Goal: Transaction & Acquisition: Purchase product/service

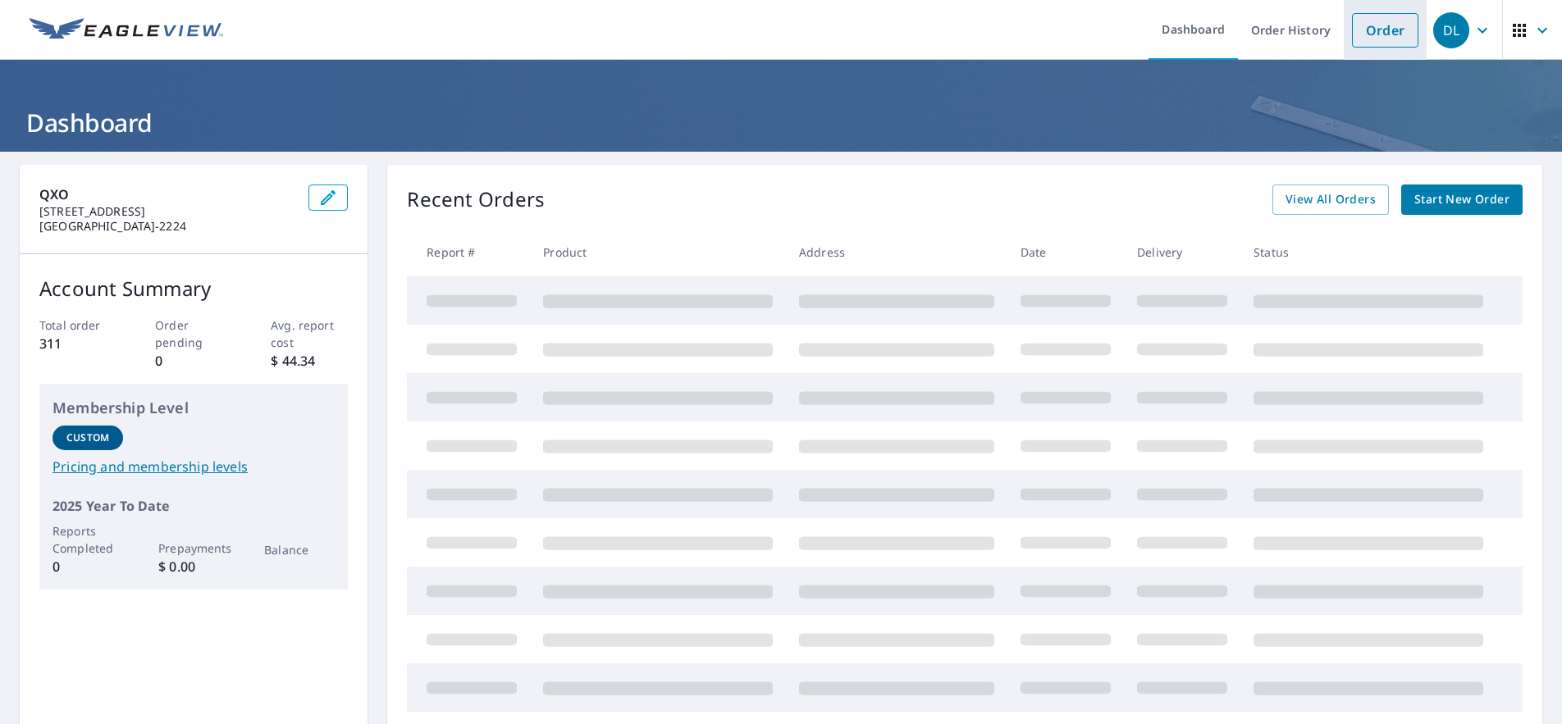
click at [1378, 25] on link "Order" at bounding box center [1385, 30] width 66 height 34
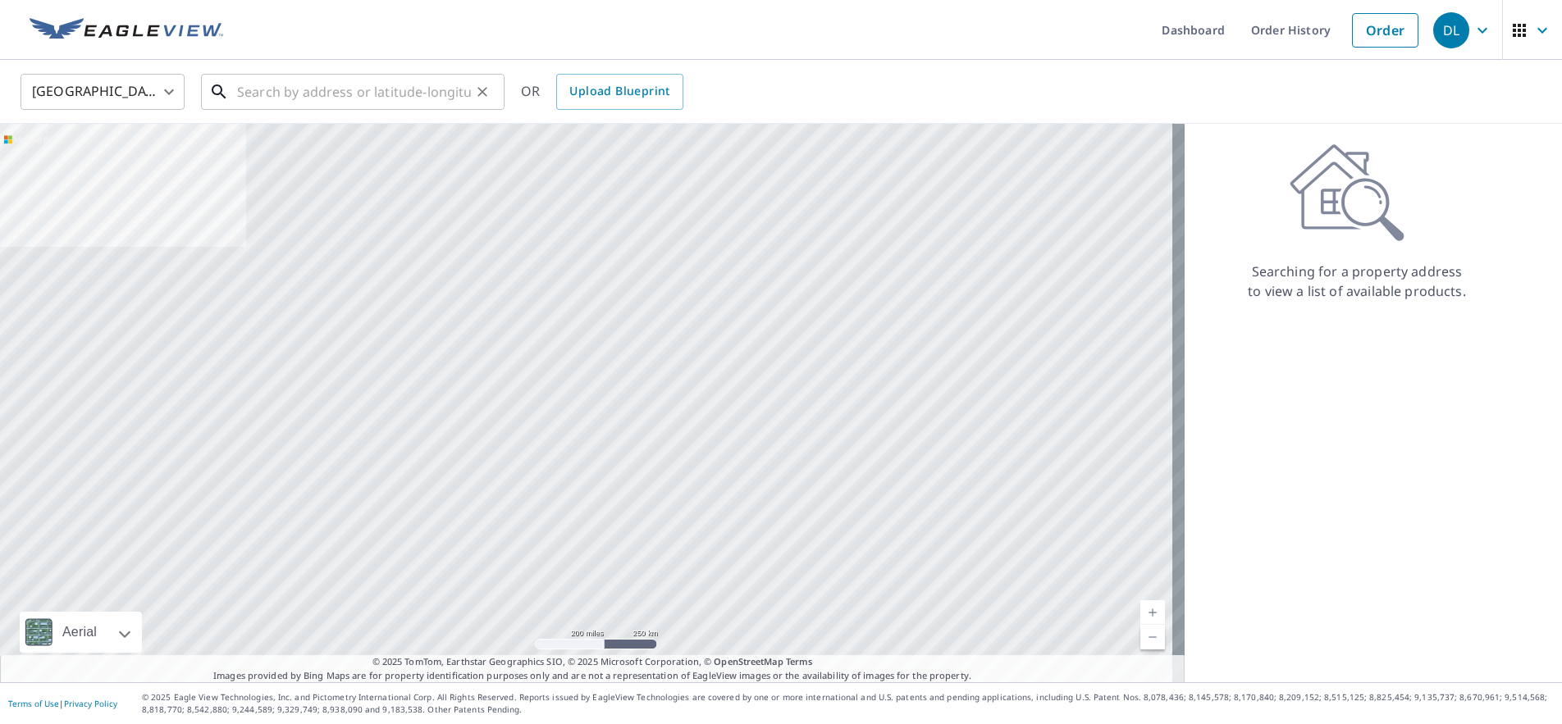
click at [388, 84] on input "text" at bounding box center [354, 92] width 234 height 46
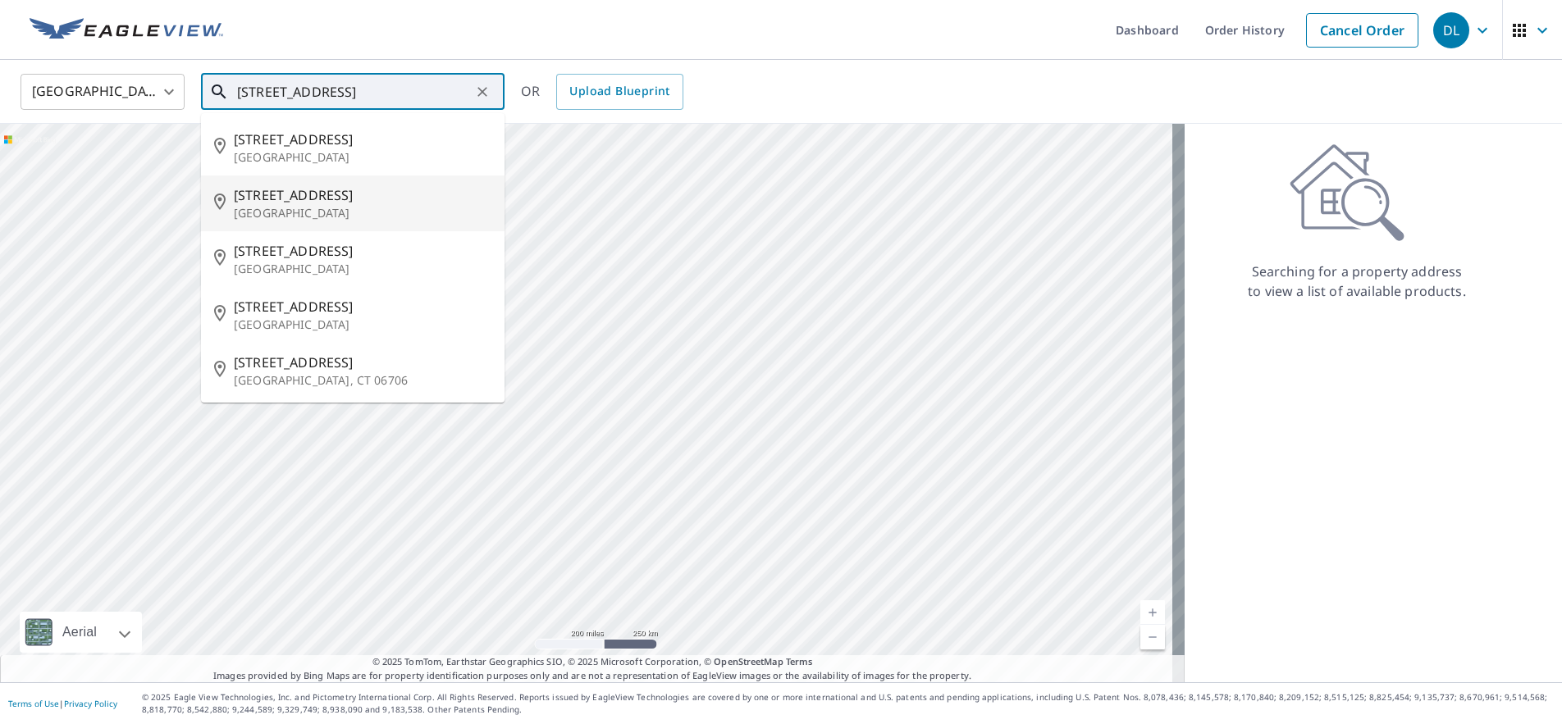
click at [299, 200] on span "[STREET_ADDRESS]" at bounding box center [363, 195] width 258 height 20
type input "[STREET_ADDRESS]"
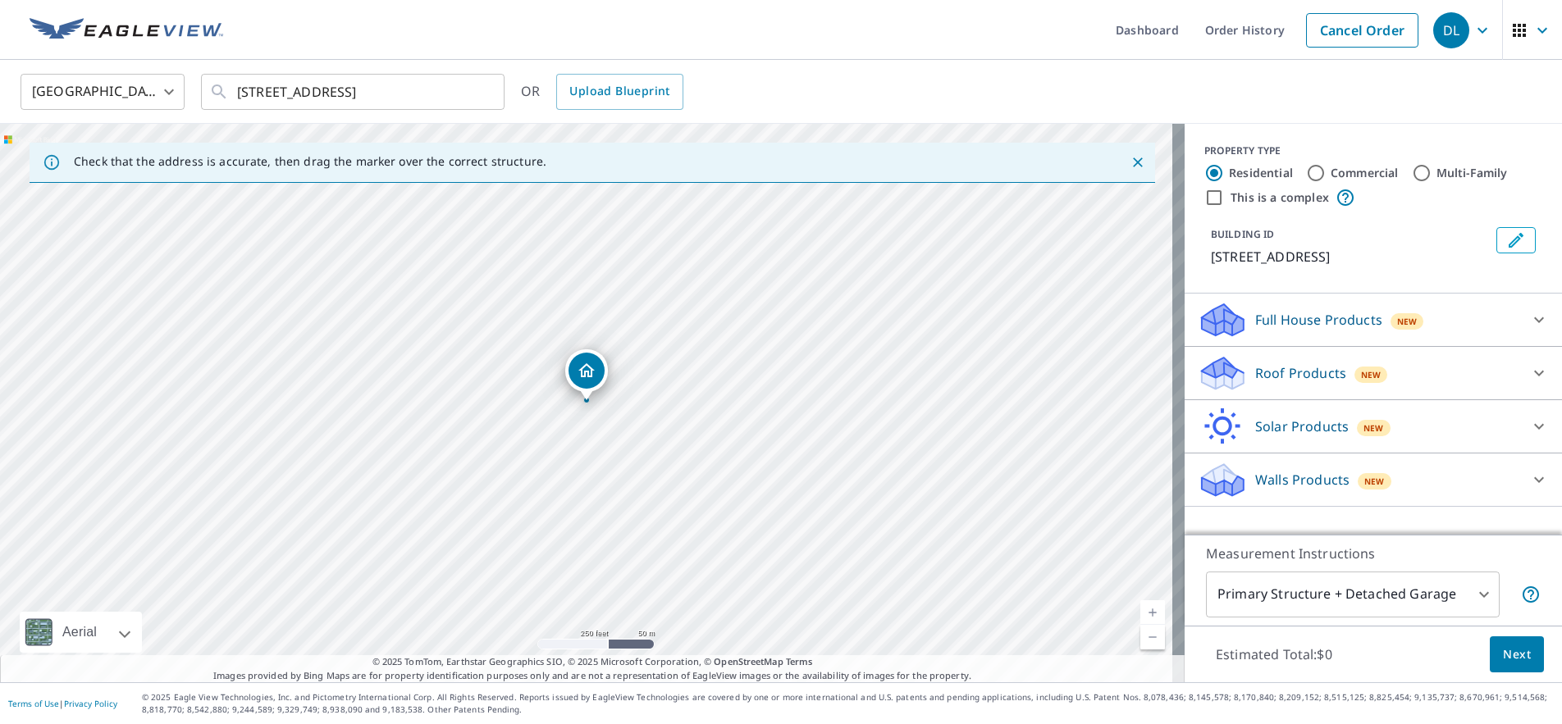
click at [1305, 371] on p "Roof Products" at bounding box center [1300, 373] width 91 height 20
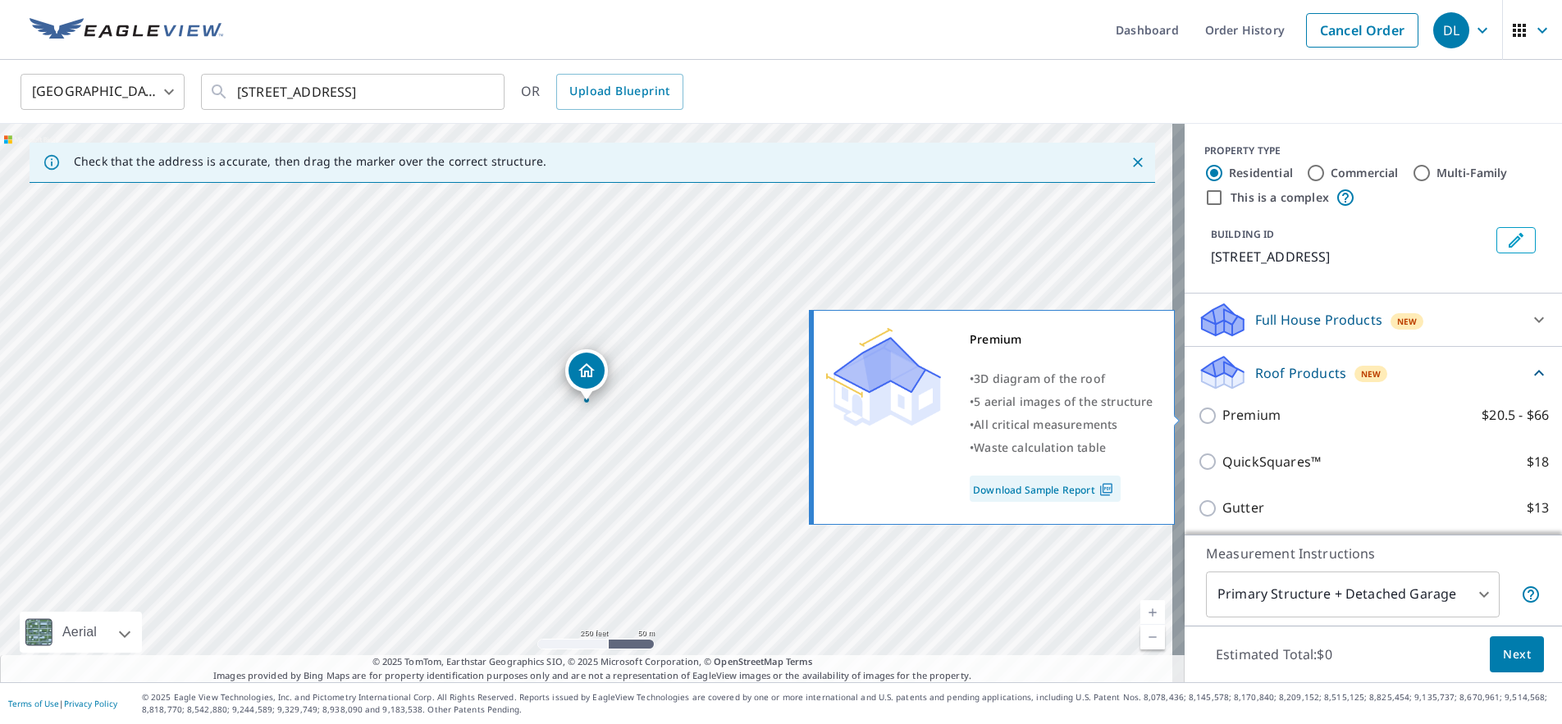
click at [1207, 418] on input "Premium $20.5 - $66" at bounding box center [1209, 416] width 25 height 20
checkbox input "true"
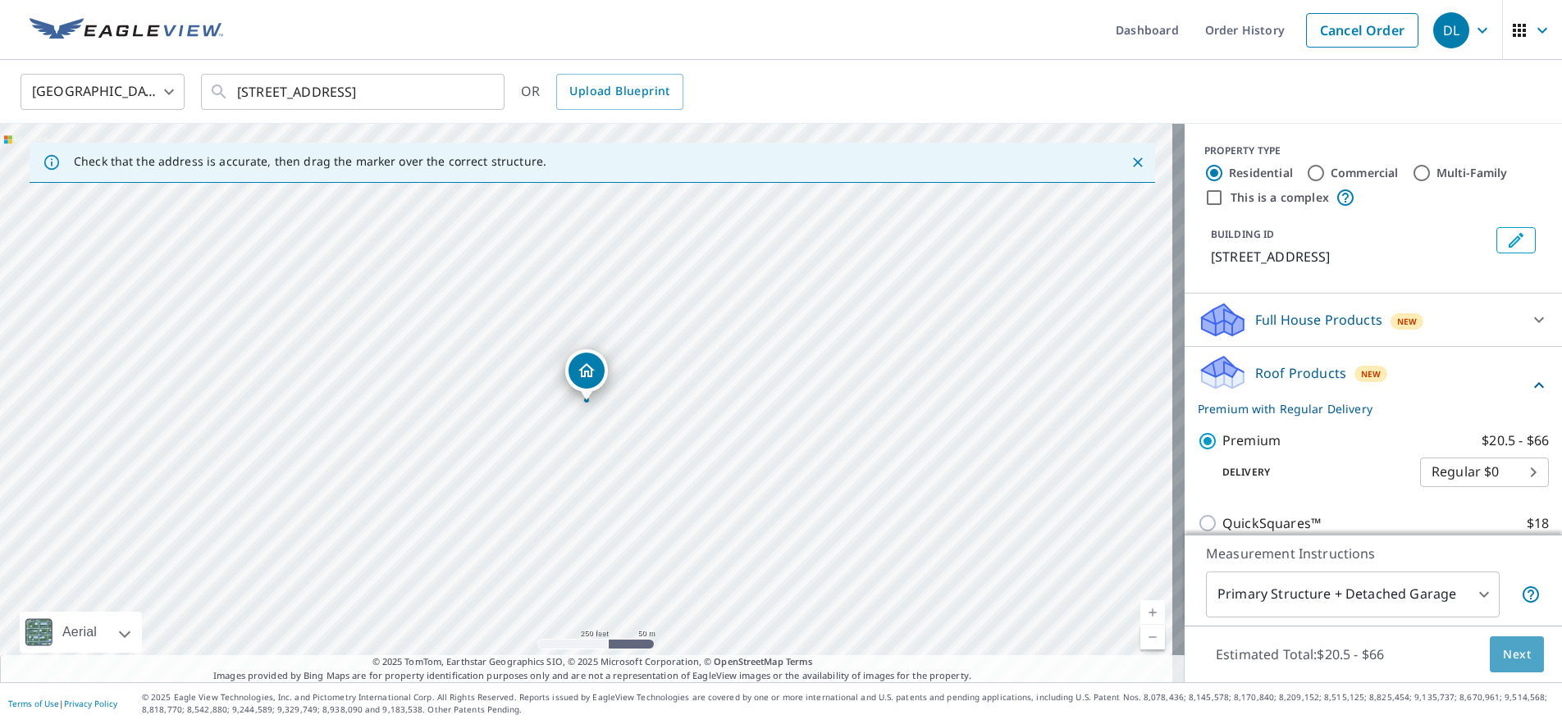
click at [1512, 655] on span "Next" at bounding box center [1516, 655] width 28 height 21
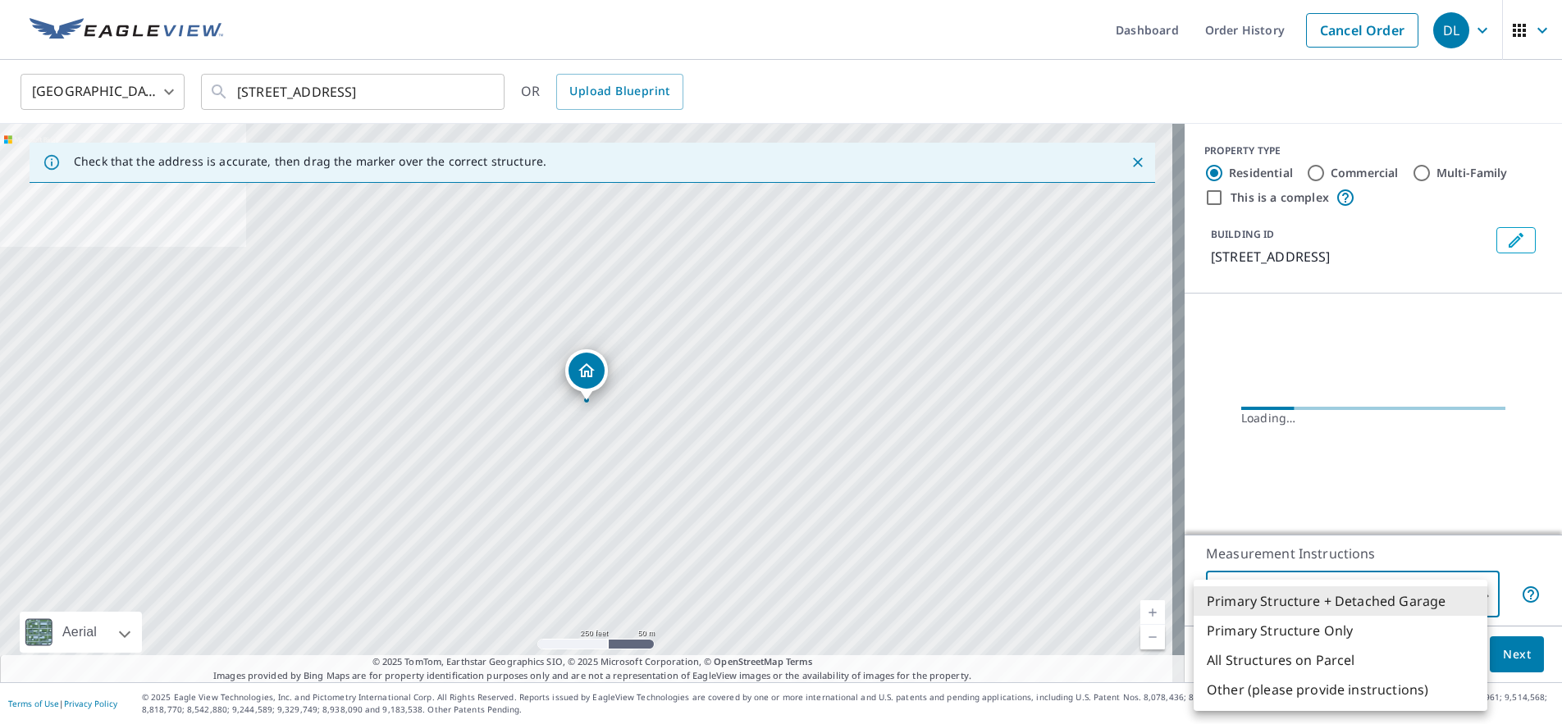
click at [1465, 591] on body "DL DL Dashboard Order History Cancel Order DL [GEOGRAPHIC_DATA] [GEOGRAPHIC_DAT…" at bounding box center [781, 362] width 1562 height 724
click at [1321, 629] on li "Primary Structure Only" at bounding box center [1340, 631] width 294 height 30
type input "2"
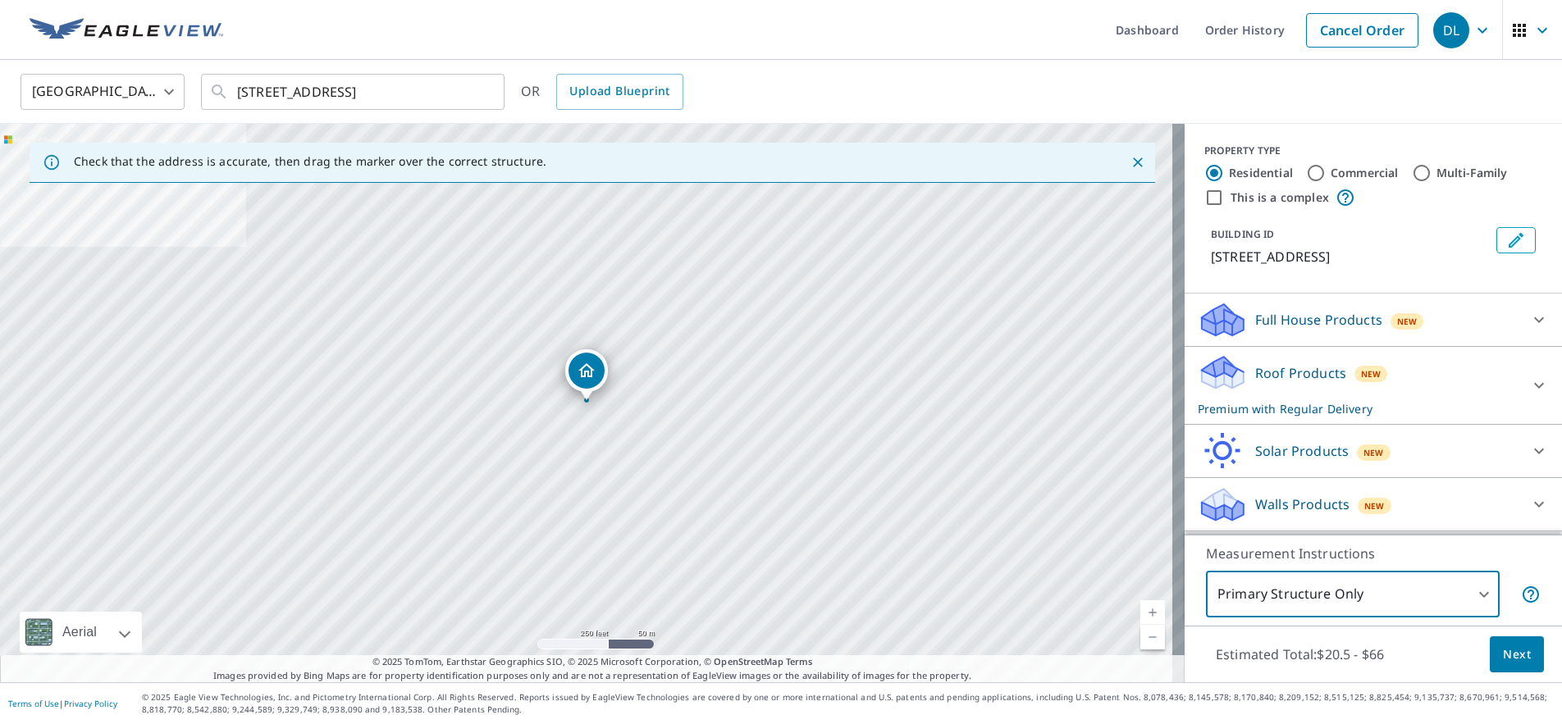
click at [1513, 650] on span "Next" at bounding box center [1516, 655] width 28 height 21
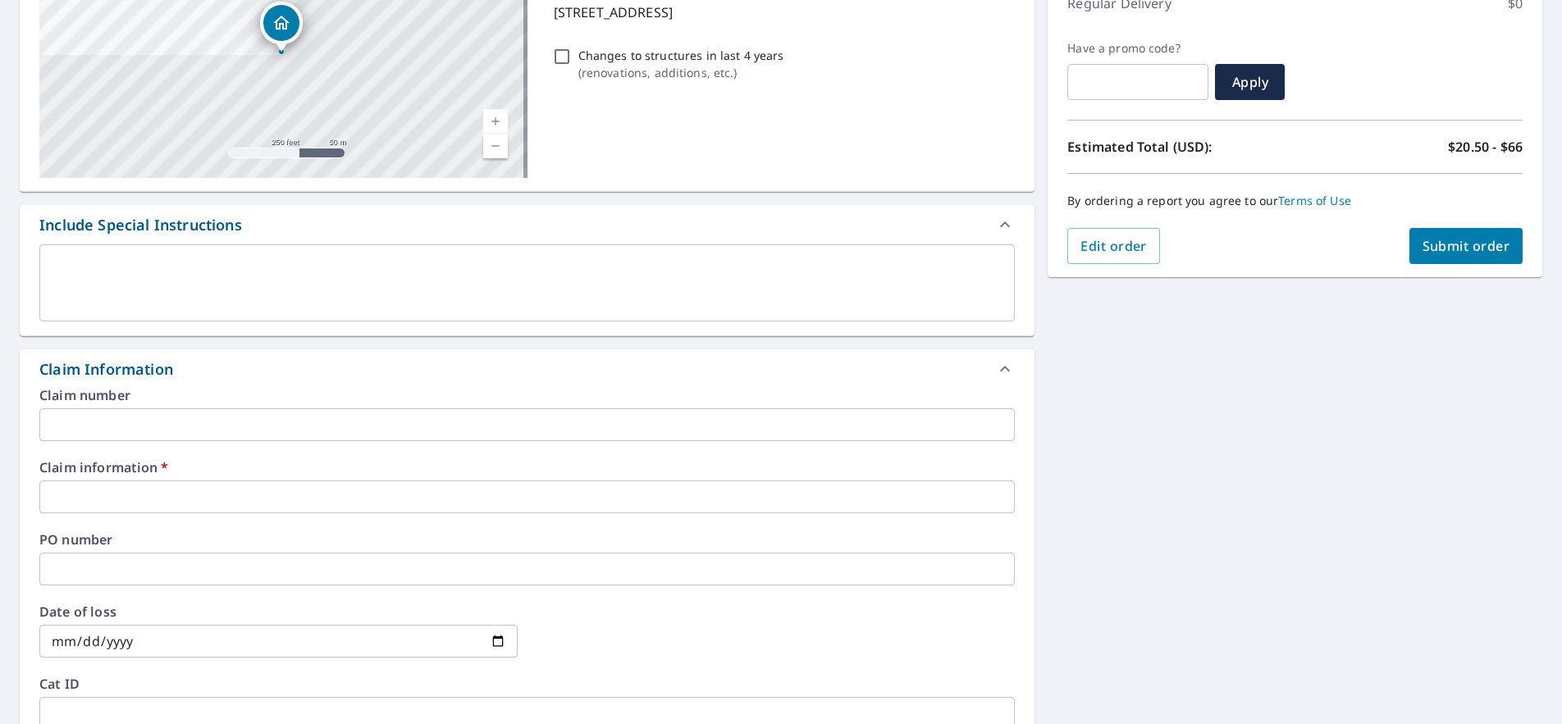
scroll to position [328, 0]
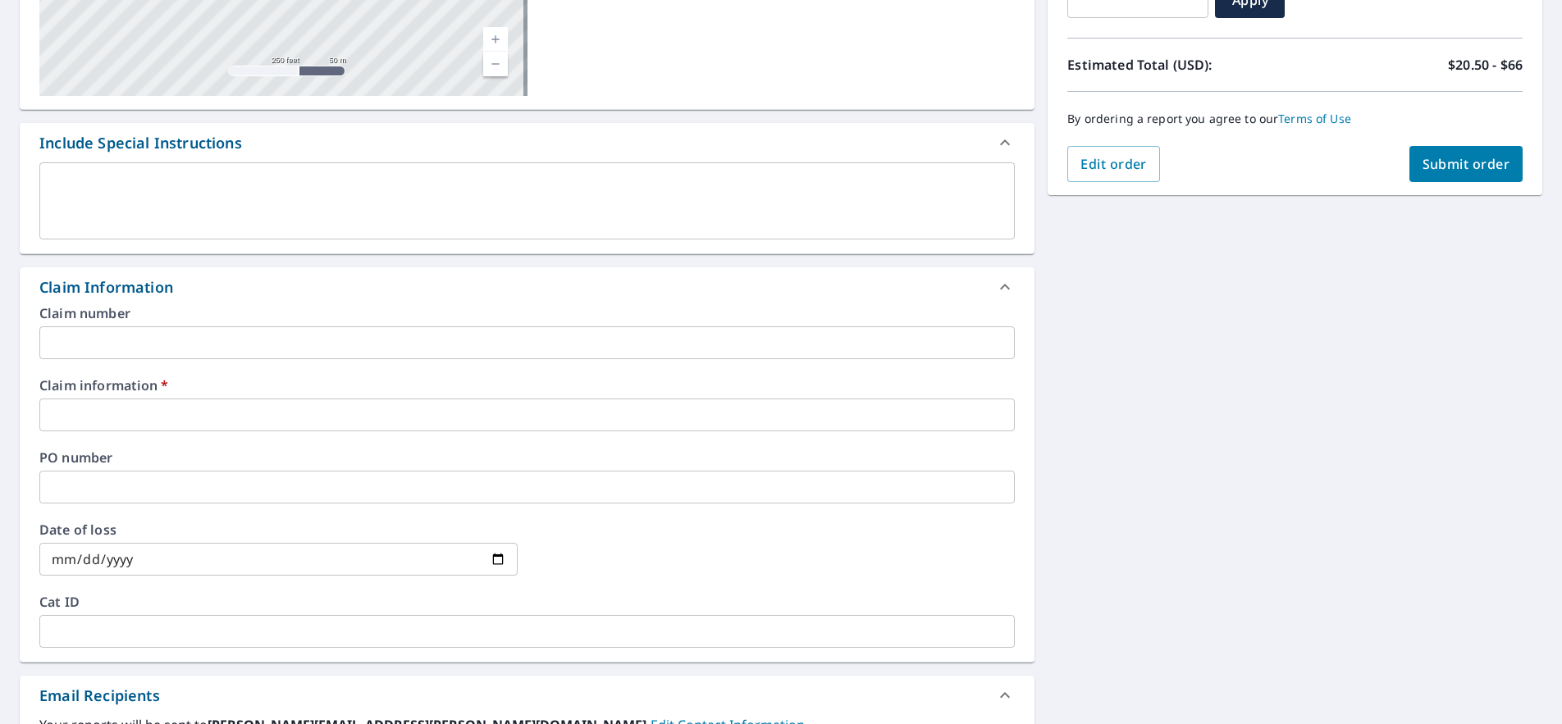
click at [287, 417] on input "text" at bounding box center [526, 415] width 975 height 33
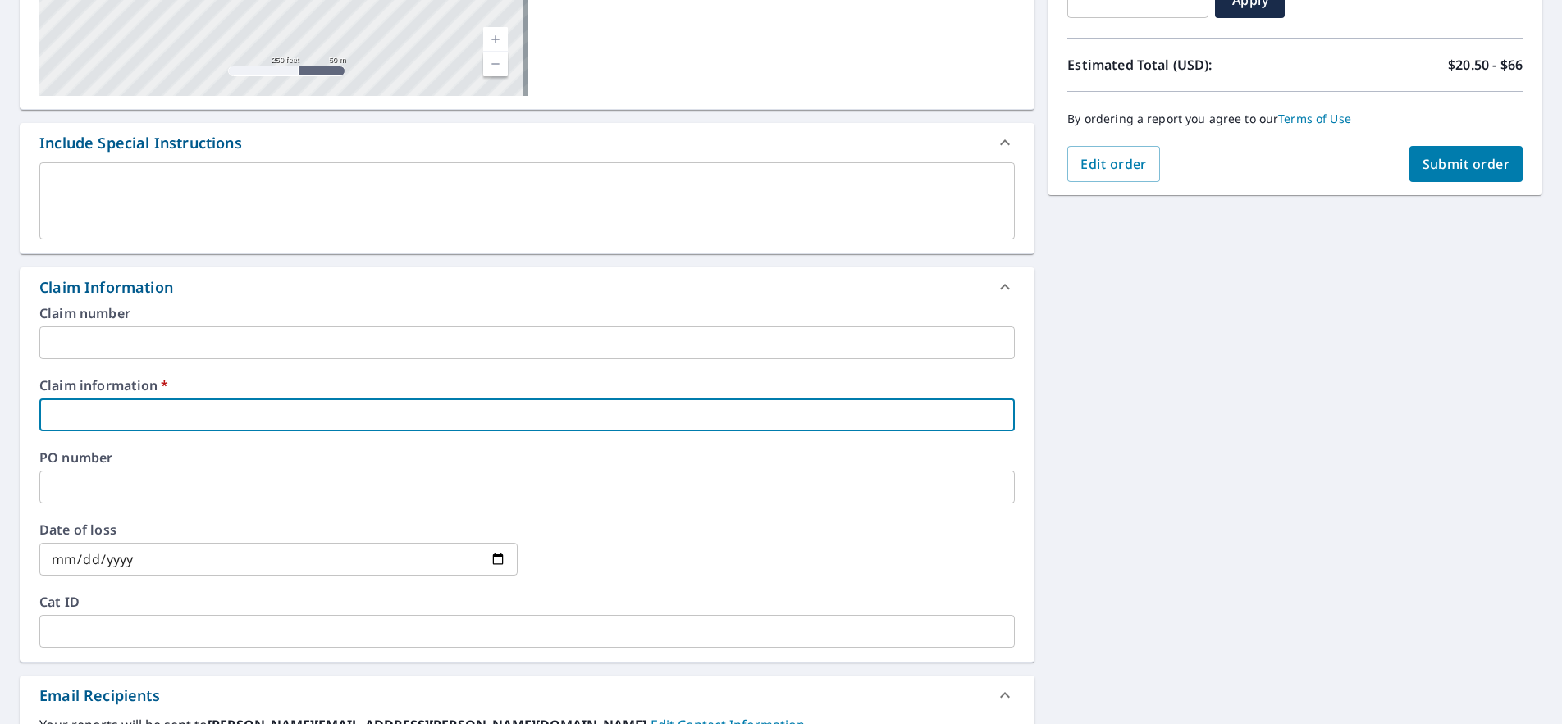
type input "F5"
checkbox input "true"
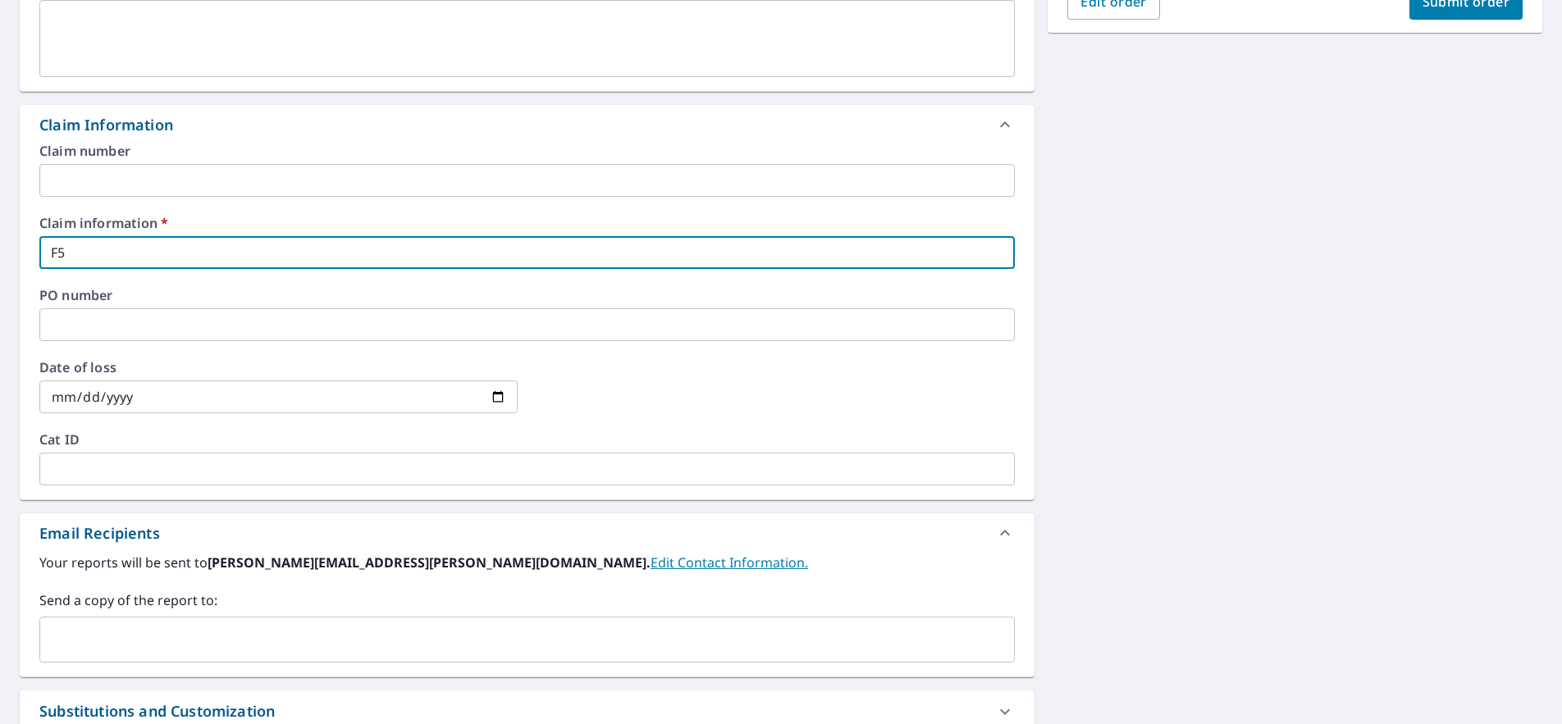
scroll to position [492, 0]
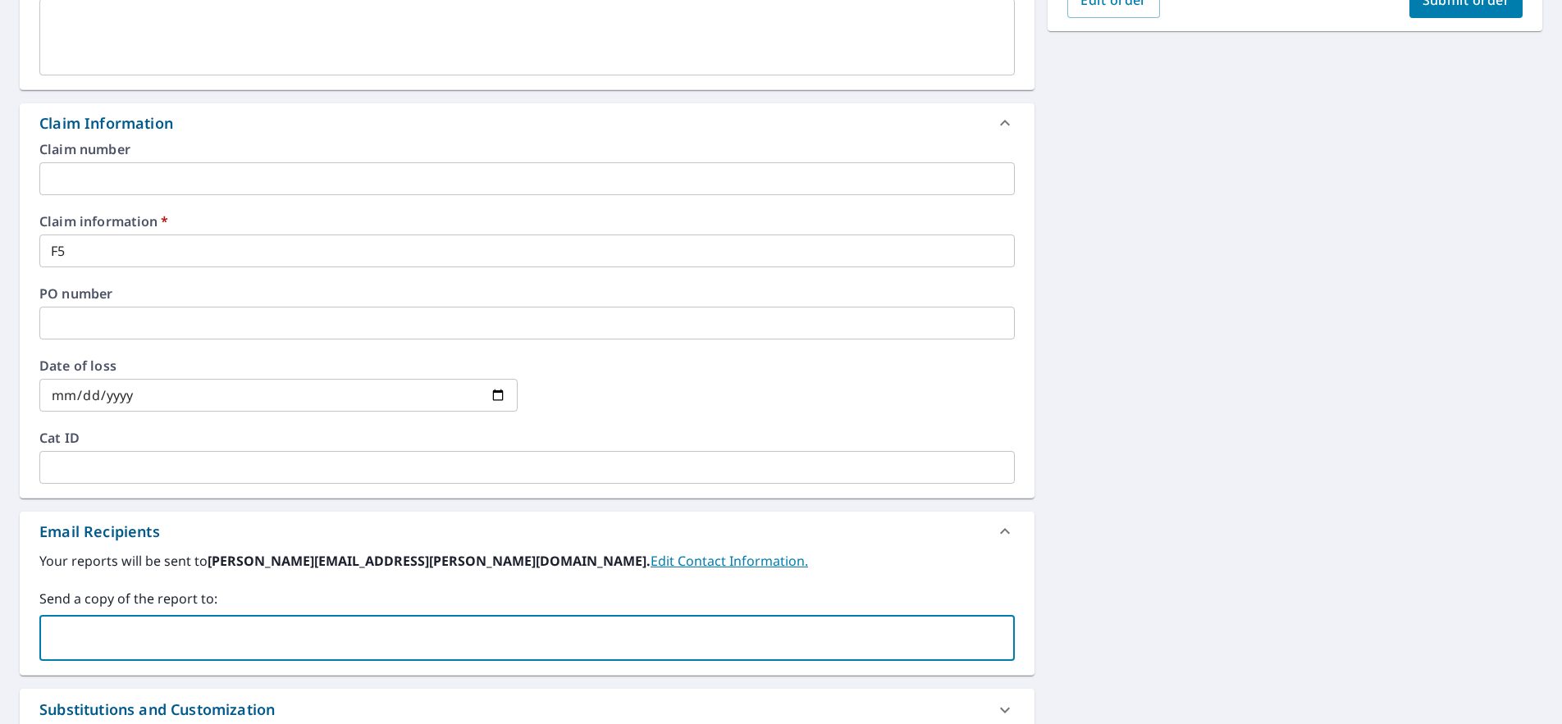
click at [227, 635] on input "text" at bounding box center [515, 637] width 936 height 31
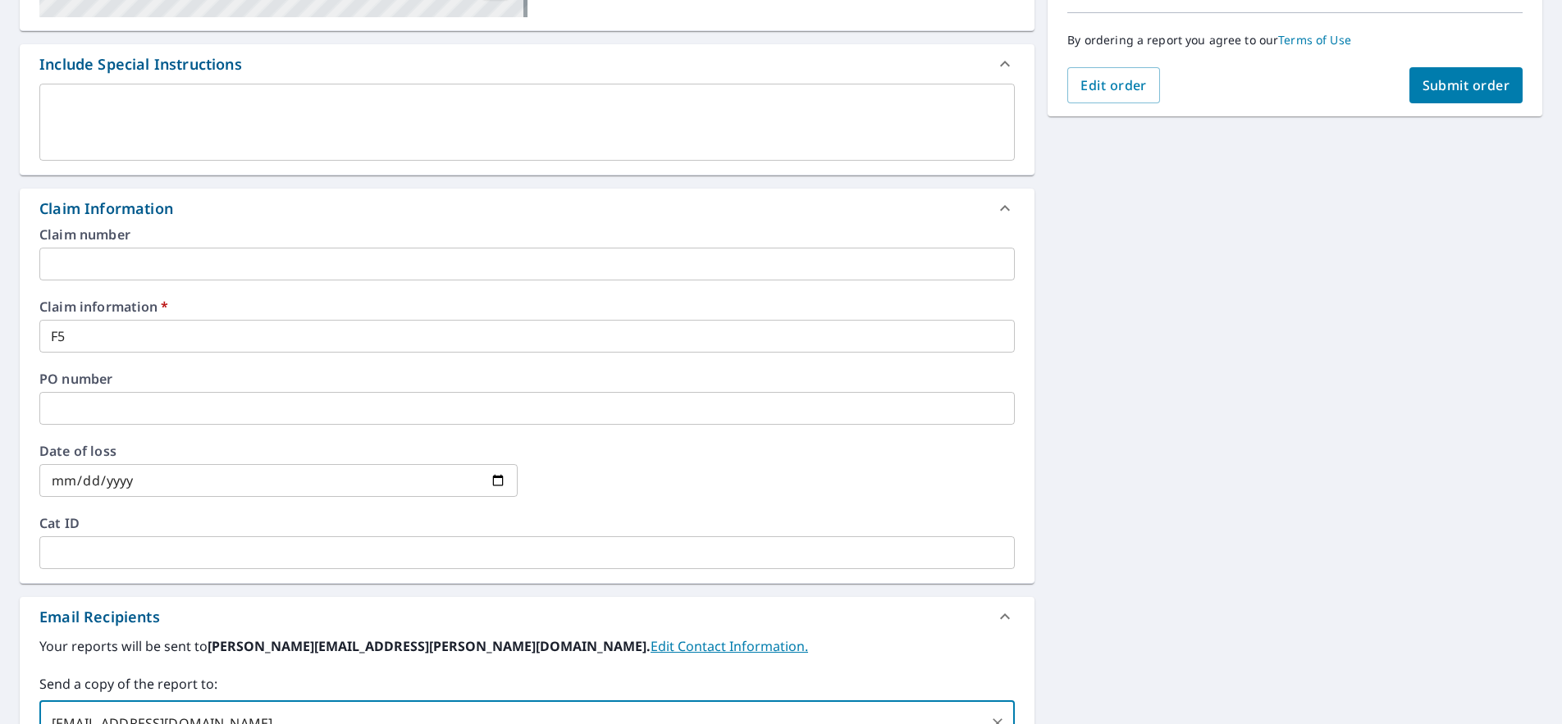
scroll to position [328, 0]
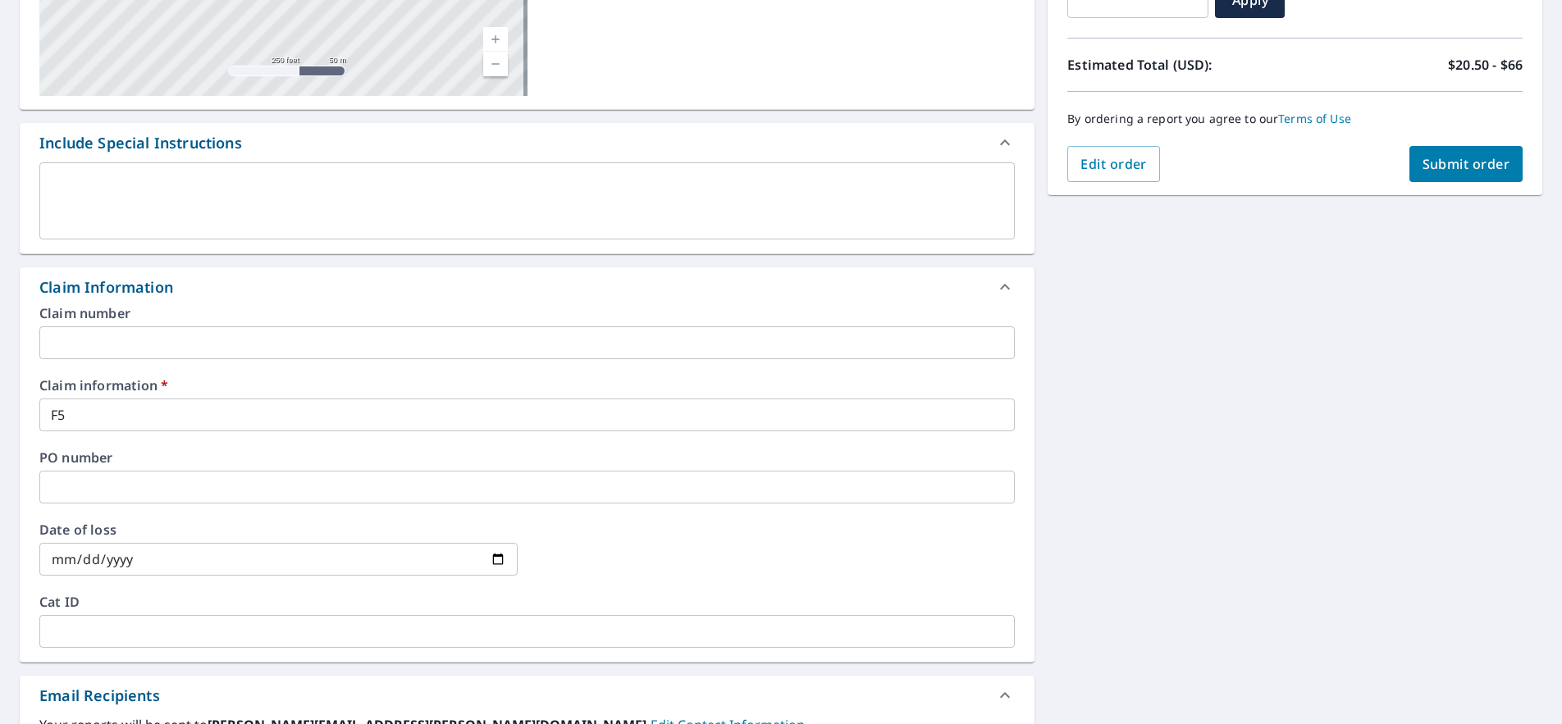
type input "[EMAIL_ADDRESS][DOMAIN_NAME]"
click at [1461, 162] on span "Submit order" at bounding box center [1466, 164] width 88 height 18
checkbox input "true"
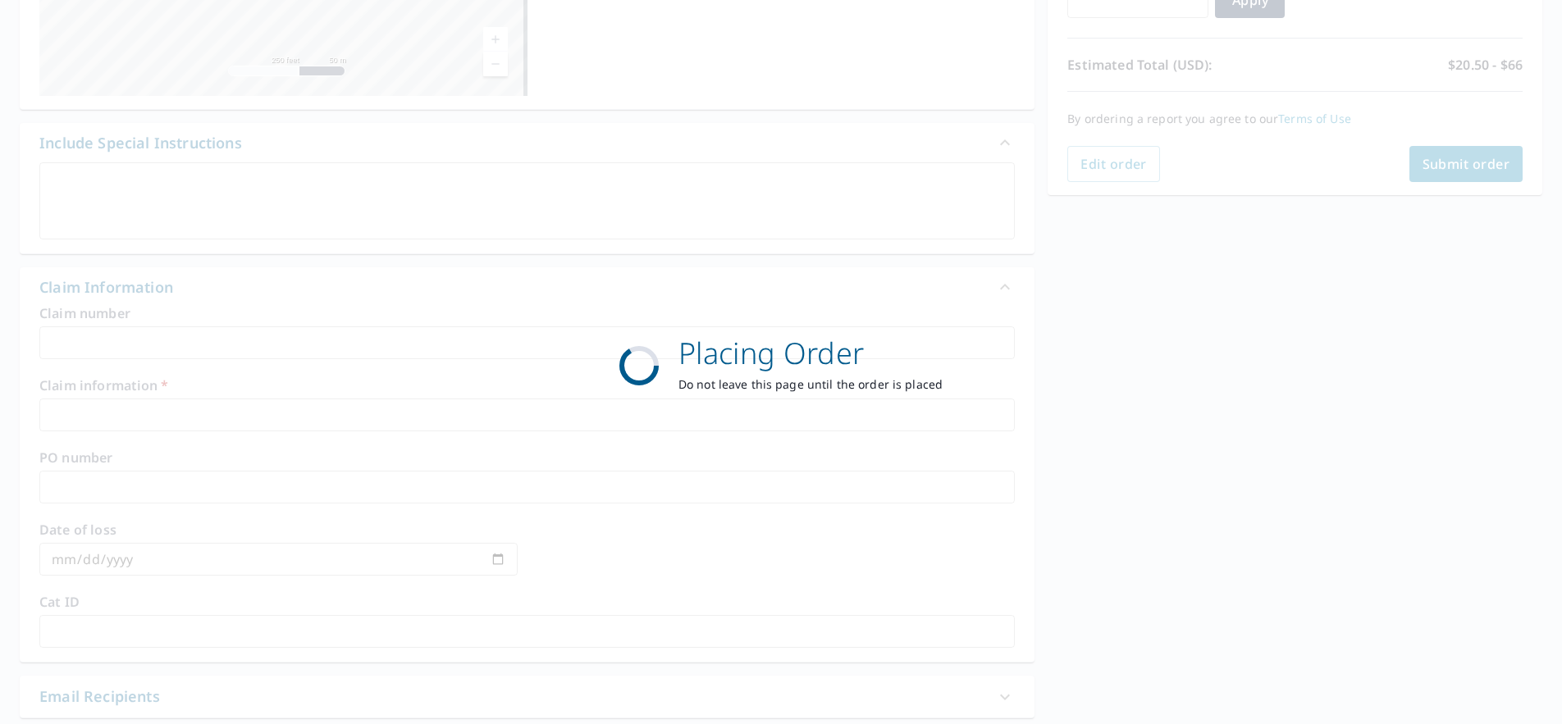
scroll to position [241, 0]
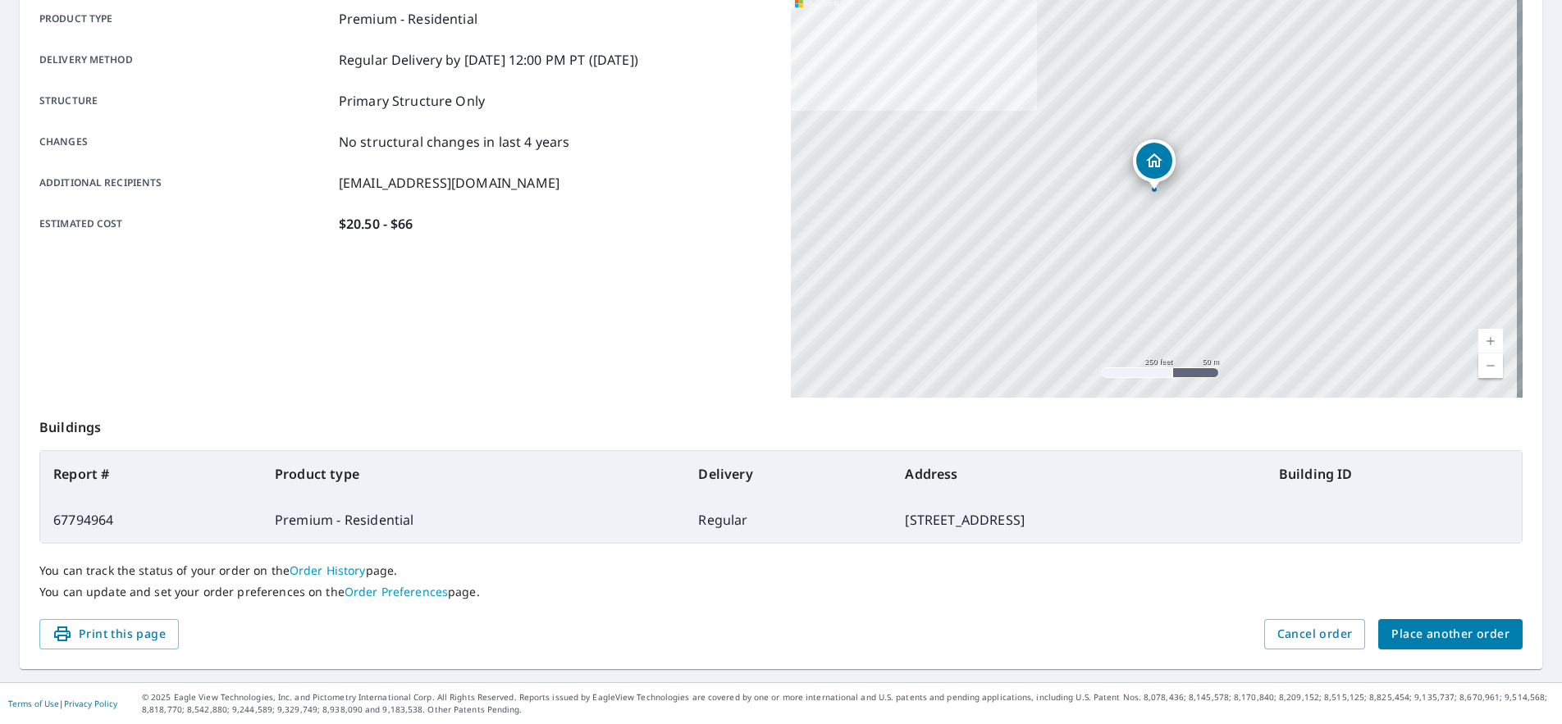
click at [721, 185] on div "Additional recipients [EMAIL_ADDRESS][DOMAIN_NAME]" at bounding box center [405, 183] width 732 height 20
